Goal: Information Seeking & Learning: Check status

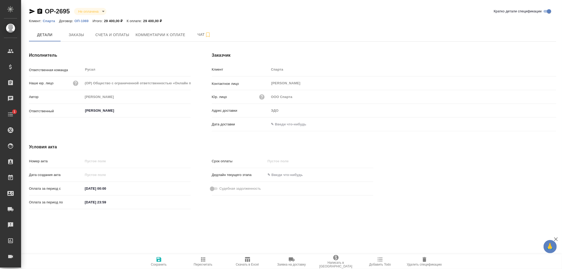
click at [51, 20] on p "Спарта" at bounding box center [51, 21] width 16 height 4
click at [41, 33] on span "Детали" at bounding box center [44, 35] width 25 height 7
click at [84, 20] on p "ОП-1069" at bounding box center [84, 21] width 18 height 4
click at [96, 111] on input "[PERSON_NAME]" at bounding box center [128, 111] width 87 height 6
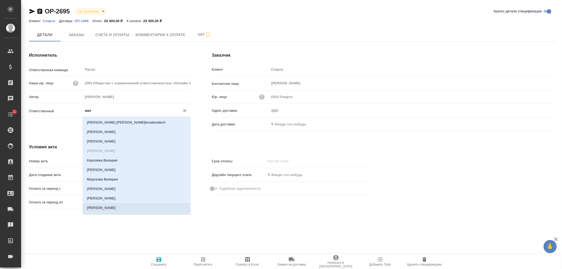
click at [98, 207] on li "[PERSON_NAME]" at bounding box center [137, 207] width 108 height 9
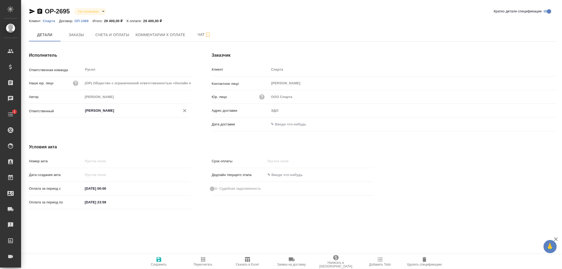
type input "[PERSON_NAME]"
click at [158, 261] on icon "button" at bounding box center [159, 259] width 5 height 5
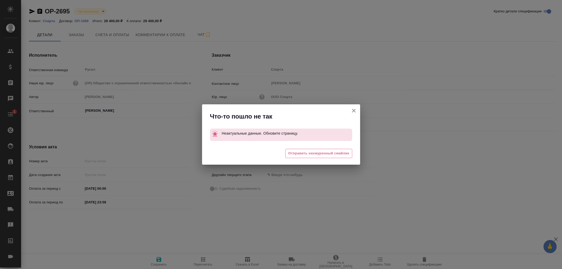
click at [352, 111] on icon "button" at bounding box center [354, 111] width 6 height 6
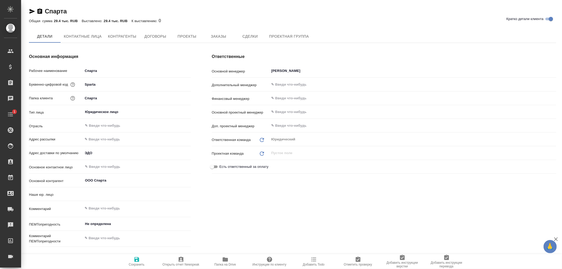
type input "(OP) Общество с ограниченной ответственностью «Онлайн переводы»"
type textarea "x"
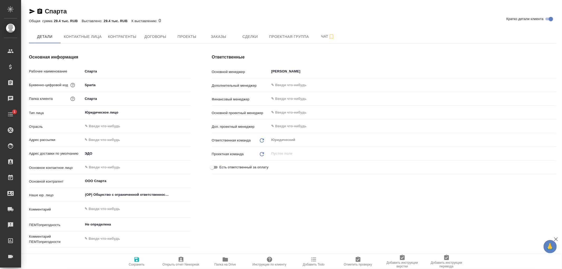
type textarea "x"
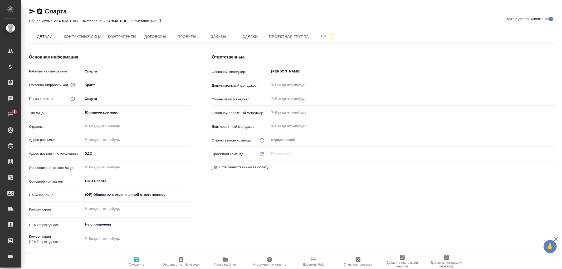
type textarea "x"
click at [91, 35] on span "Контактные лица" at bounding box center [83, 36] width 38 height 7
select select "RU"
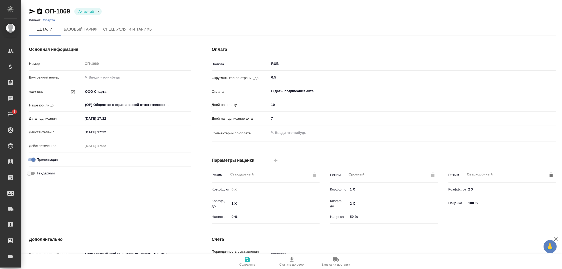
type input "1062 awatera + Marketing"
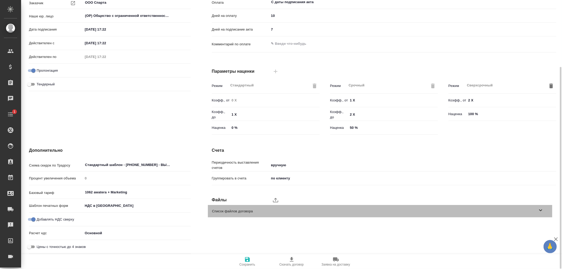
click at [542, 209] on icon at bounding box center [541, 210] width 6 height 6
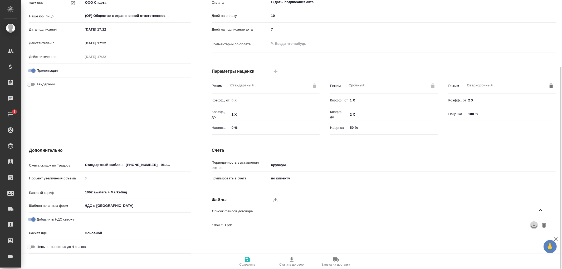
click at [535, 228] on icon "button" at bounding box center [534, 225] width 6 height 6
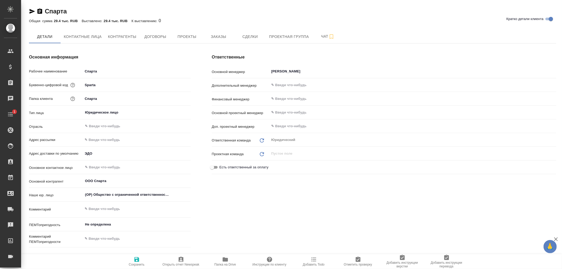
type textarea "x"
click at [109, 35] on span "Контрагенты" at bounding box center [122, 36] width 28 height 7
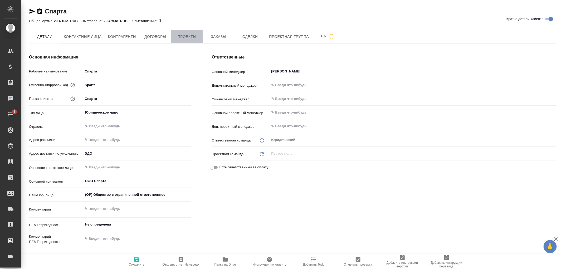
click at [192, 39] on span "Проекты" at bounding box center [186, 36] width 25 height 7
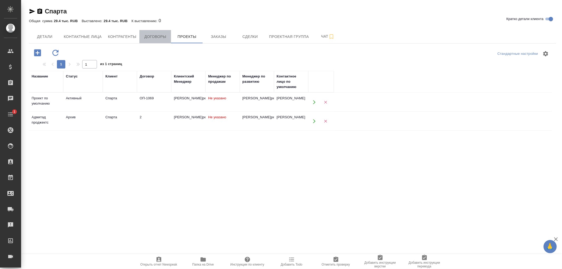
click at [159, 35] on span "Договоры" at bounding box center [155, 36] width 25 height 7
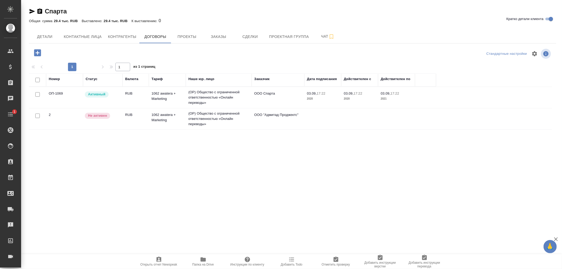
click at [220, 94] on td "(OP) Общество с ограниченной ответственностью «Онлайн переводы»" at bounding box center [219, 97] width 66 height 21
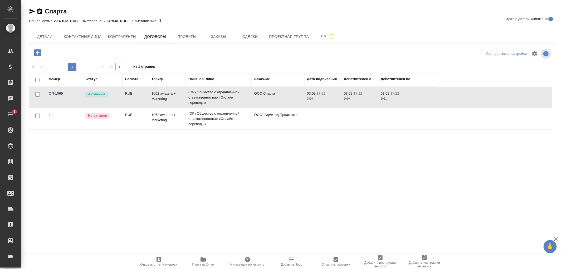
click at [220, 94] on td "(OP) Общество с ограниченной ответственностью «Онлайн переводы»" at bounding box center [219, 97] width 66 height 21
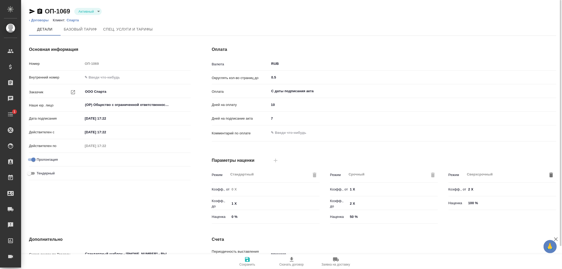
scroll to position [89, 0]
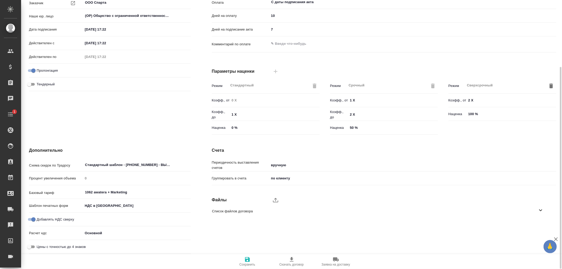
click at [543, 210] on icon at bounding box center [541, 210] width 6 height 6
click at [534, 227] on icon "button" at bounding box center [534, 225] width 6 height 6
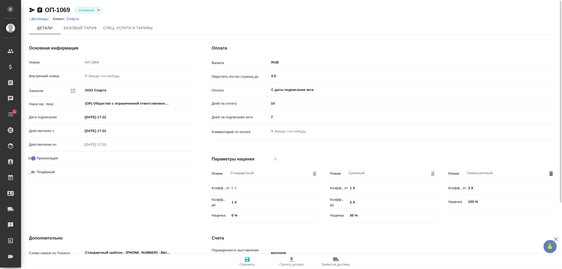
scroll to position [0, 0]
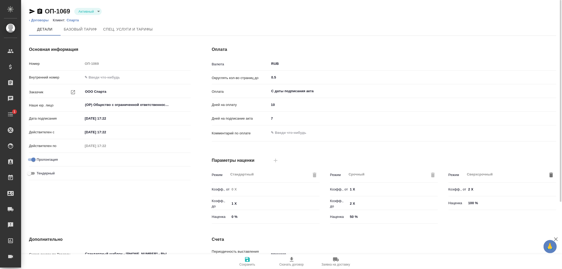
click at [76, 19] on p "Спарта" at bounding box center [75, 20] width 16 height 4
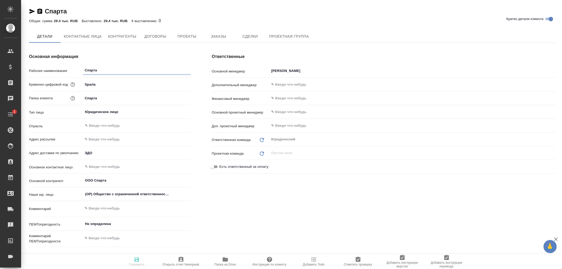
type textarea "x"
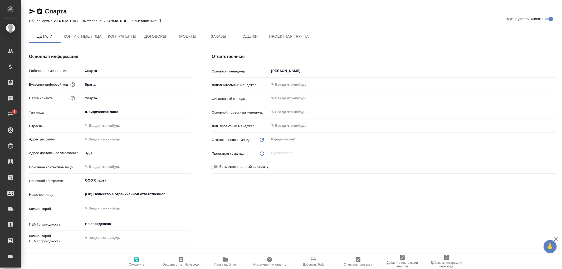
type textarea "x"
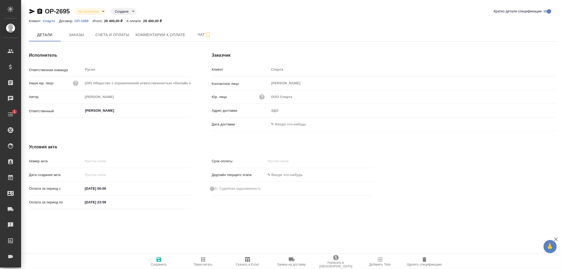
click at [160, 257] on icon "button" at bounding box center [159, 259] width 5 height 5
click at [96, 109] on input "Горленко Юлия" at bounding box center [128, 111] width 87 height 6
click at [99, 122] on li "[PERSON_NAME]" at bounding box center [137, 122] width 108 height 9
type input "[PERSON_NAME]"
click at [158, 261] on icon "button" at bounding box center [159, 259] width 6 height 6
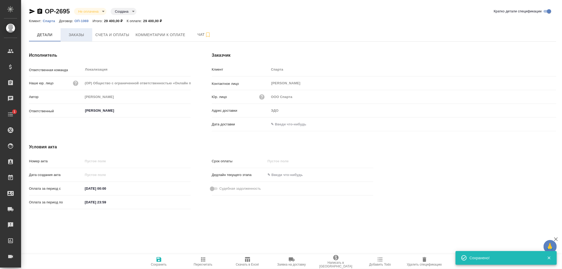
click at [77, 35] on span "Заказы" at bounding box center [76, 35] width 25 height 7
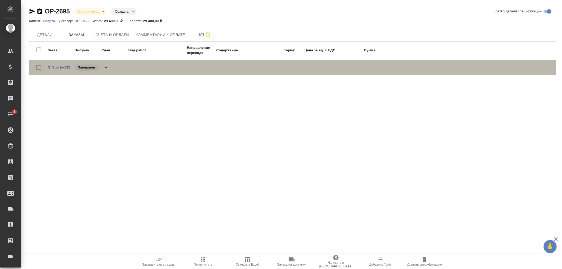
click at [59, 67] on link "S_Sparta-132" at bounding box center [59, 67] width 22 height 4
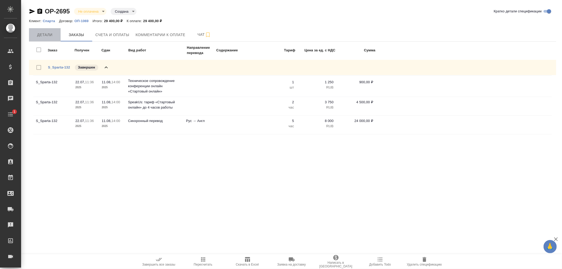
click at [45, 32] on span "Детали" at bounding box center [44, 35] width 25 height 7
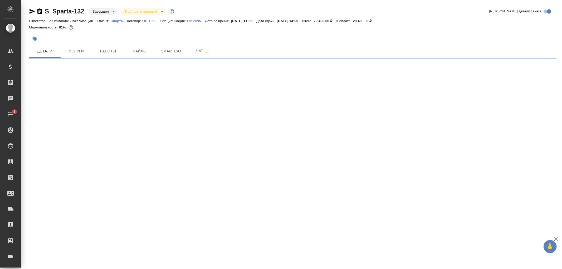
select select "RU"
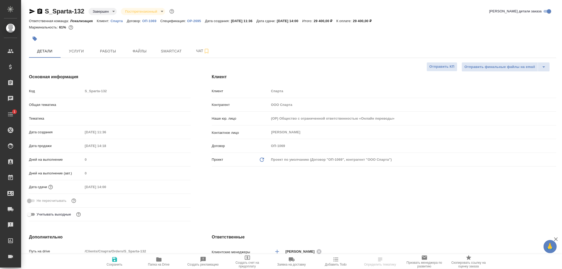
type textarea "x"
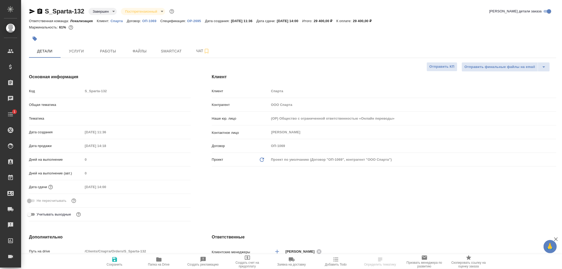
type textarea "x"
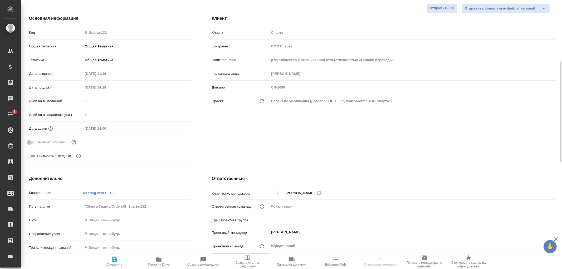
scroll to position [88, 0]
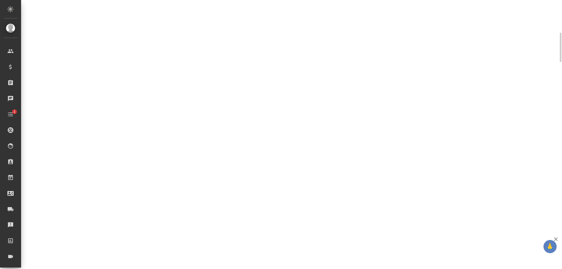
select select "RU"
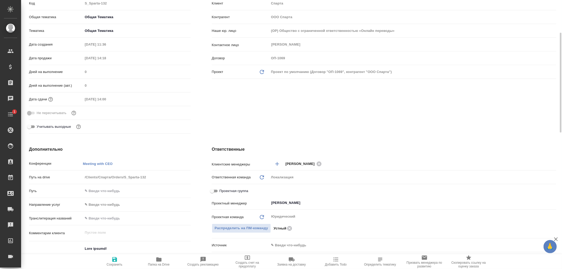
type textarea "x"
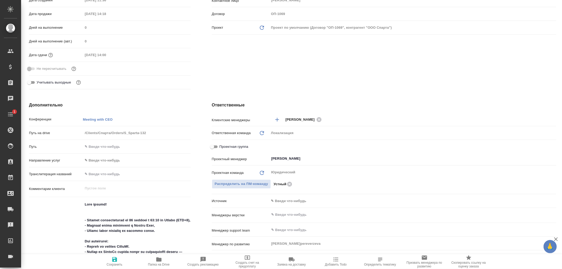
scroll to position [0, 0]
